Goal: Task Accomplishment & Management: Use online tool/utility

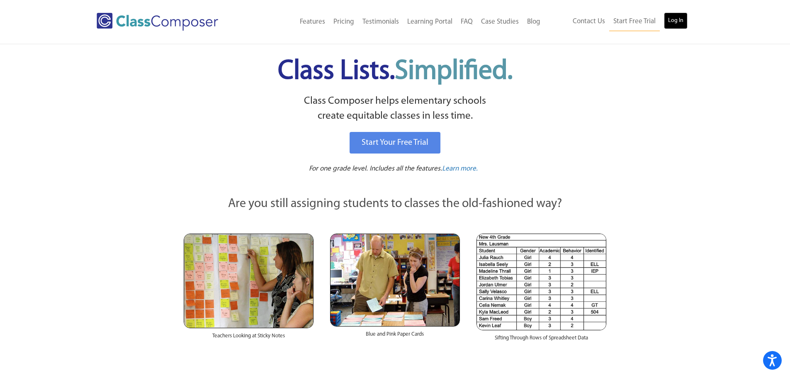
click at [681, 19] on link "Log In" at bounding box center [676, 20] width 24 height 17
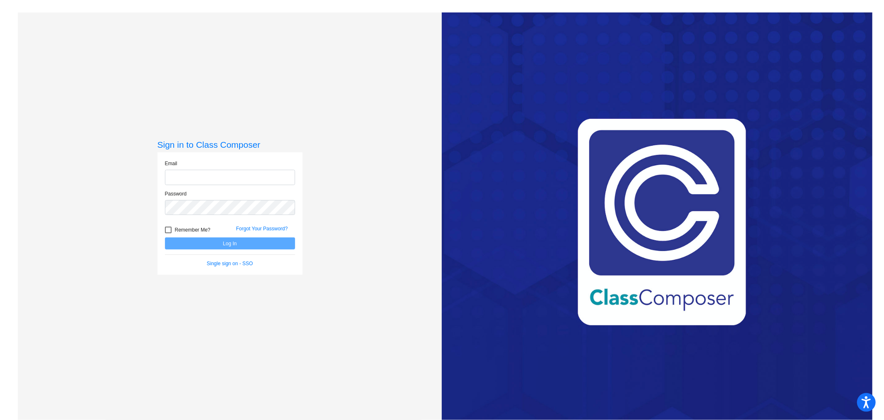
type input "[PERSON_NAME][EMAIL_ADDRESS][PERSON_NAME][DOMAIN_NAME]"
click at [253, 237] on button "Log In" at bounding box center [230, 243] width 130 height 12
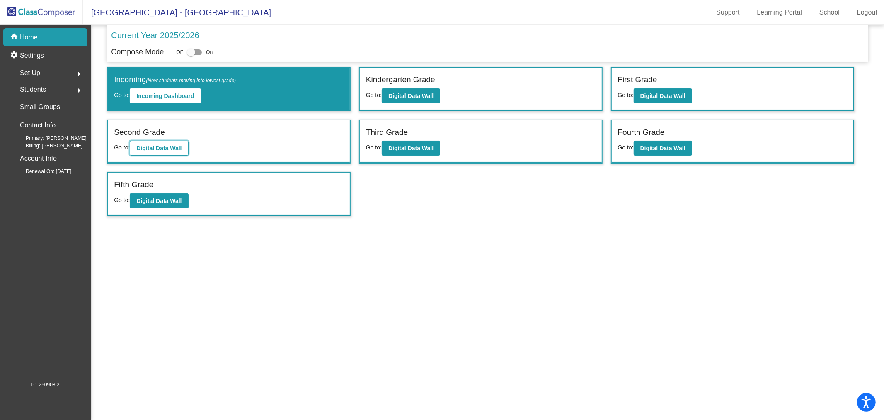
click at [159, 153] on button "Digital Data Wall" at bounding box center [159, 148] width 58 height 15
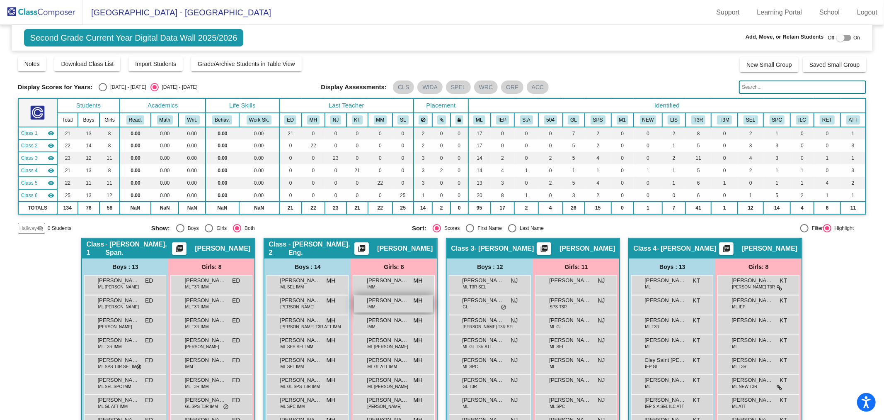
scroll to position [46, 0]
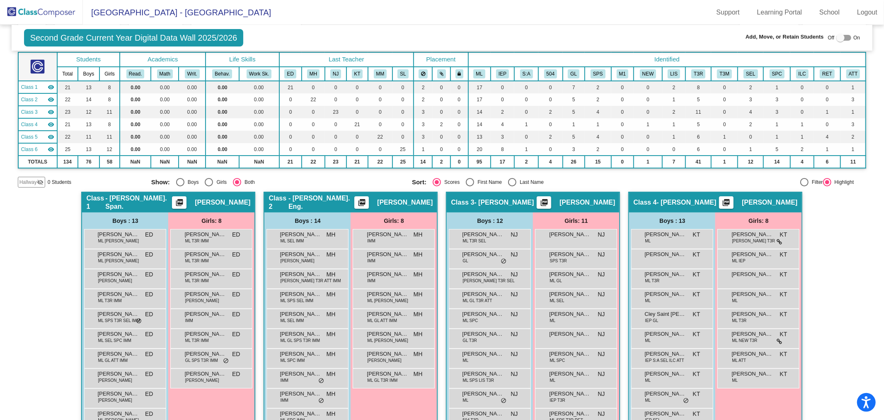
click at [837, 40] on div at bounding box center [841, 38] width 8 height 8
checkbox input "true"
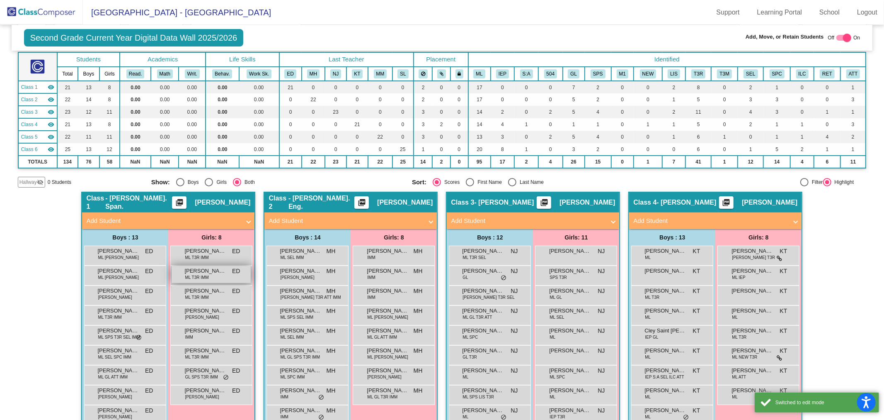
scroll to position [92, 0]
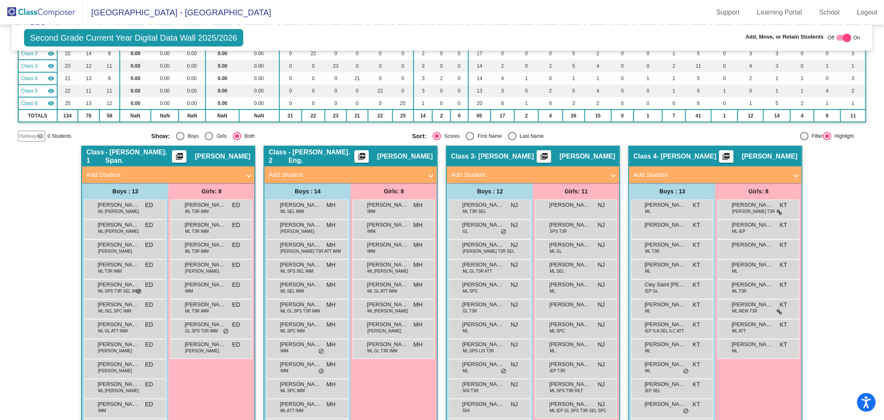
click at [41, 12] on img at bounding box center [41, 12] width 83 height 24
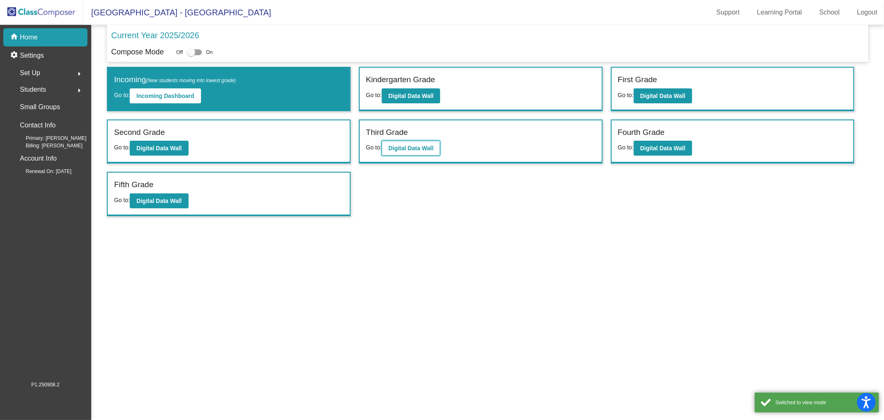
click at [434, 146] on b "Digital Data Wall" at bounding box center [410, 148] width 45 height 7
